Goal: Check status: Check status

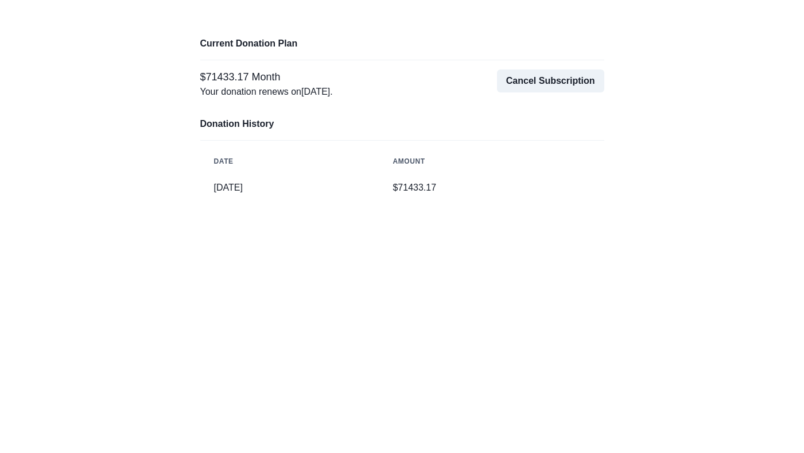
scroll to position [28, 0]
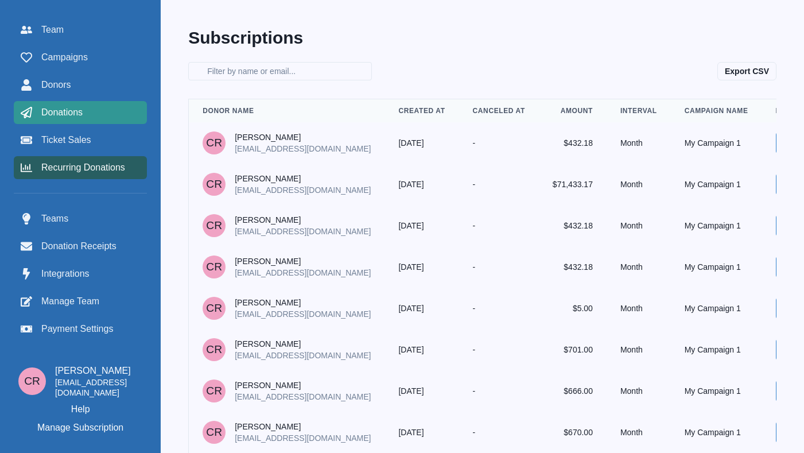
click at [117, 108] on div "Donations" at bounding box center [80, 113] width 119 height 14
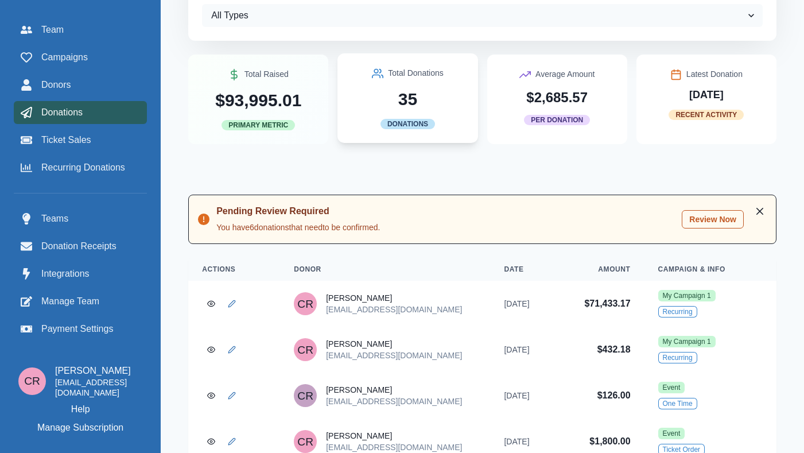
scroll to position [212, 0]
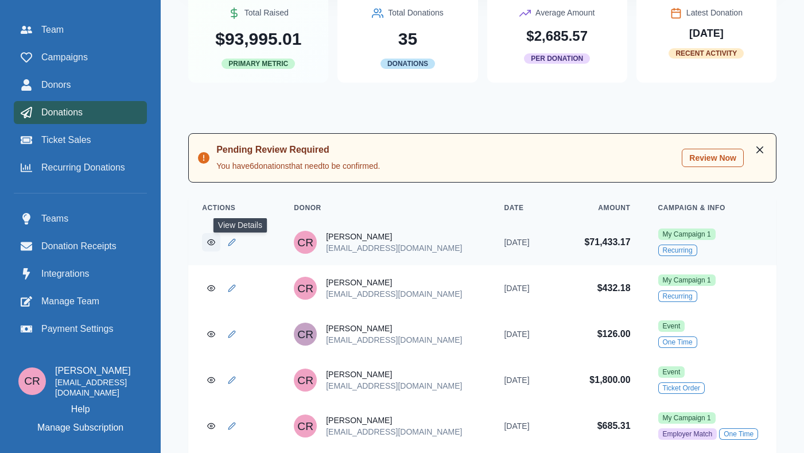
click at [220, 240] on link "View Donation" at bounding box center [211, 242] width 18 height 18
